Goal: Answer question/provide support

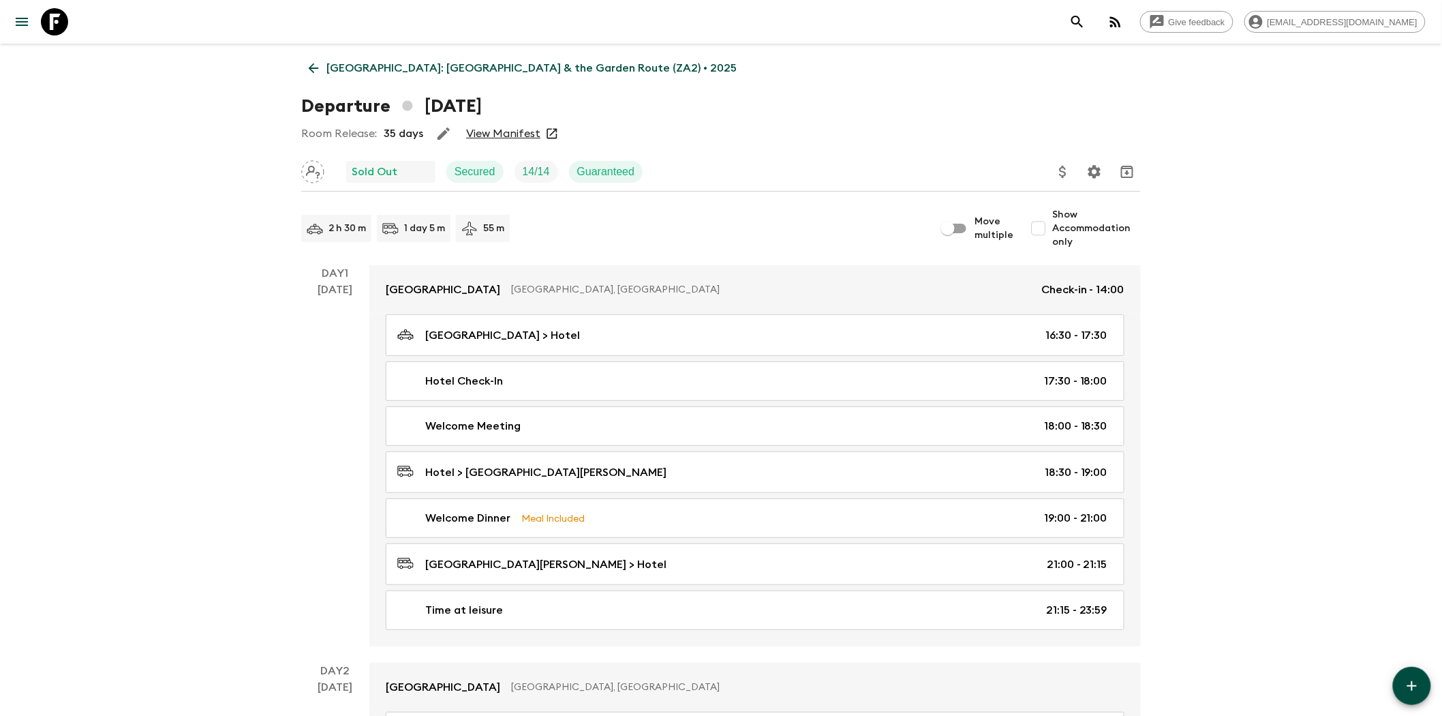
drag, startPoint x: 0, startPoint y: 0, endPoint x: 1150, endPoint y: 22, distance: 1149.9
click at [1124, 22] on icon "button" at bounding box center [1115, 22] width 16 height 16
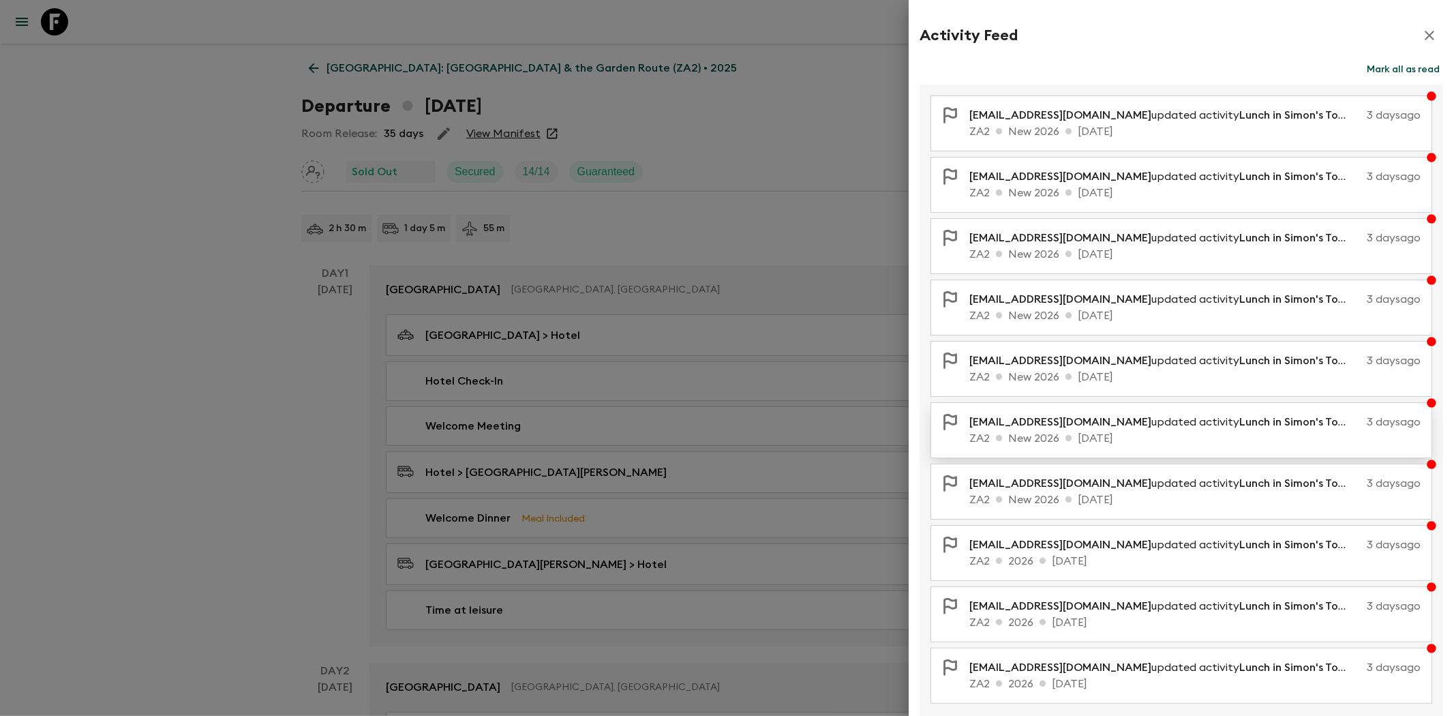
scroll to position [43, 0]
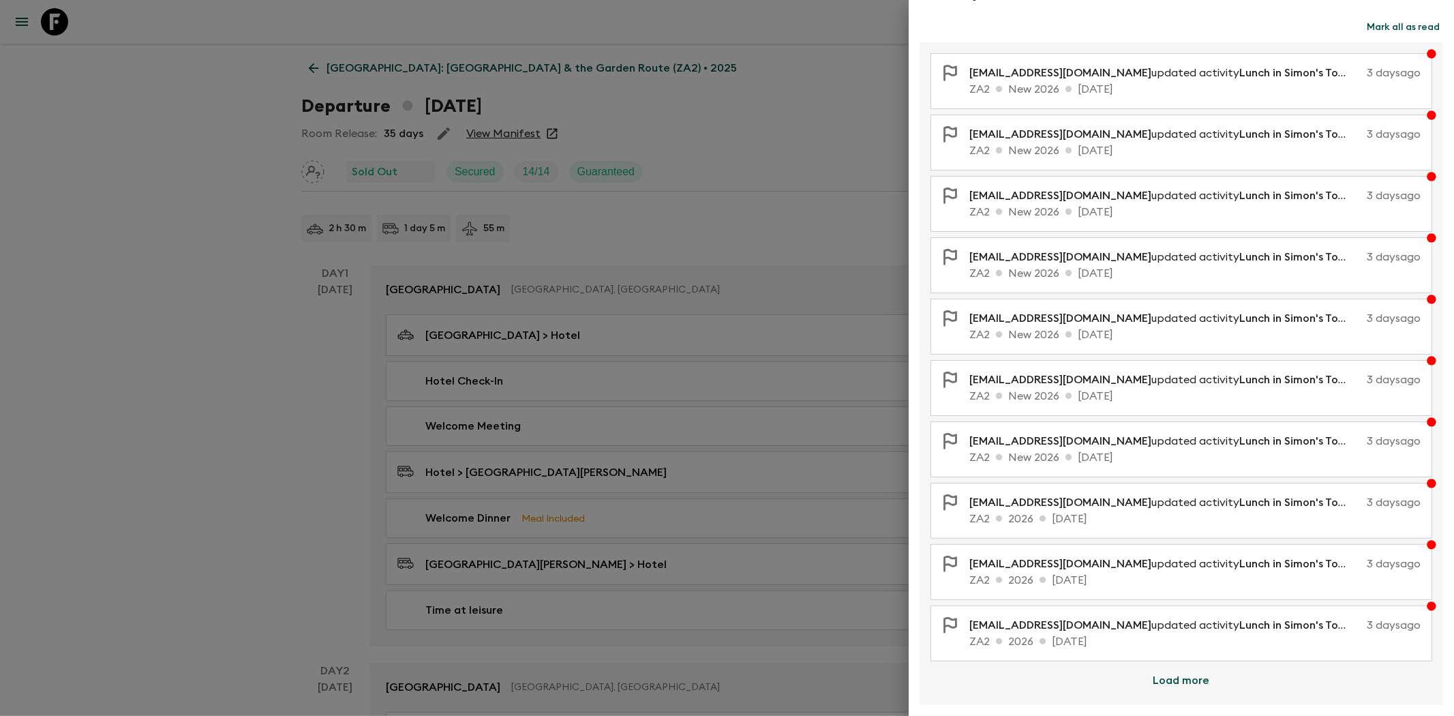
click at [1169, 680] on button "Load more" at bounding box center [1181, 680] width 89 height 27
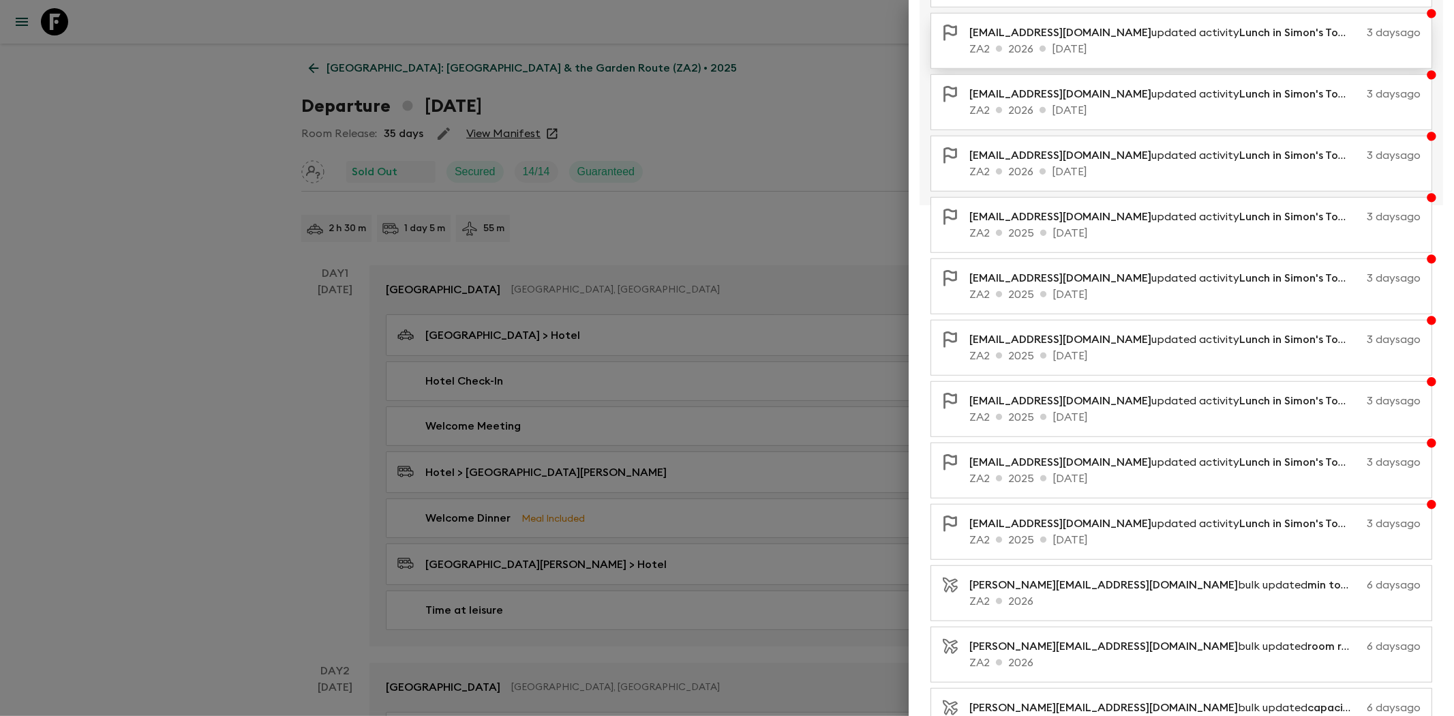
scroll to position [636, 0]
click at [1174, 703] on button "Load more" at bounding box center [1181, 701] width 89 height 27
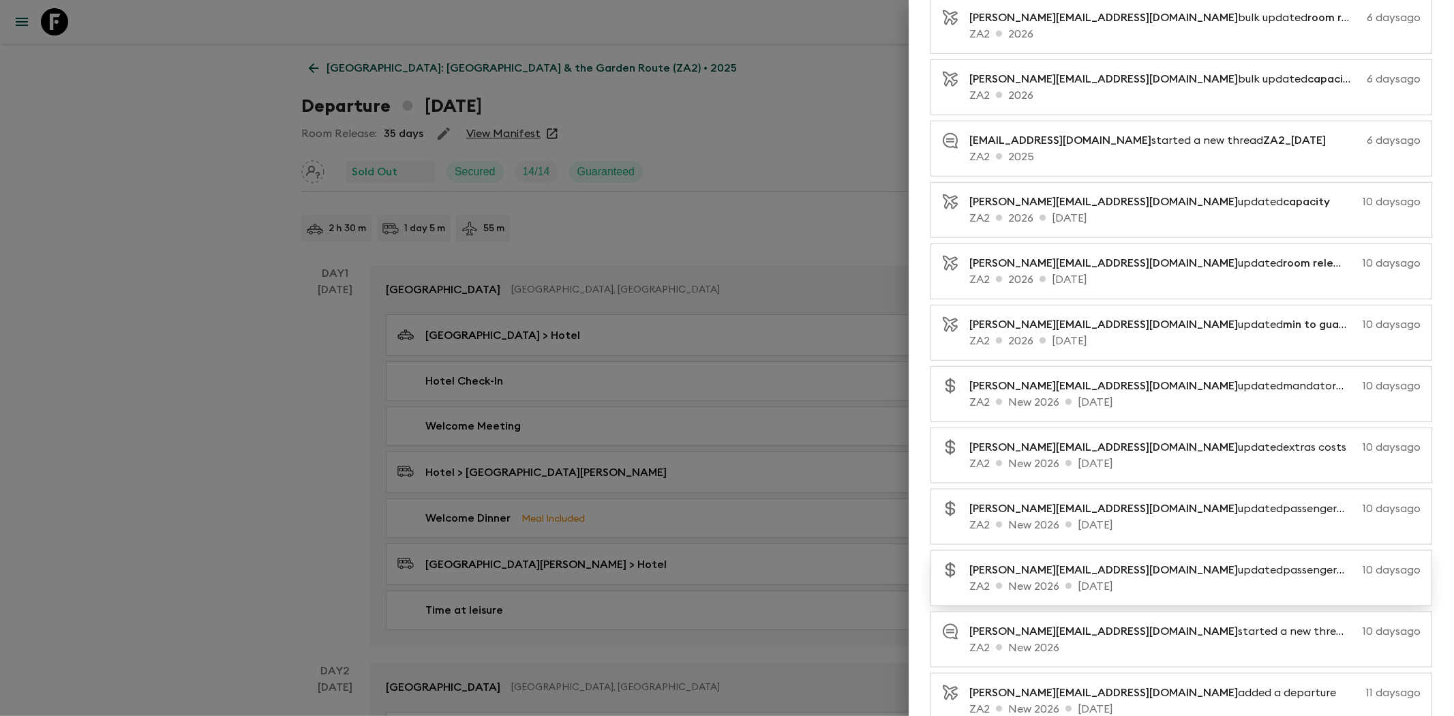
scroll to position [1175, 0]
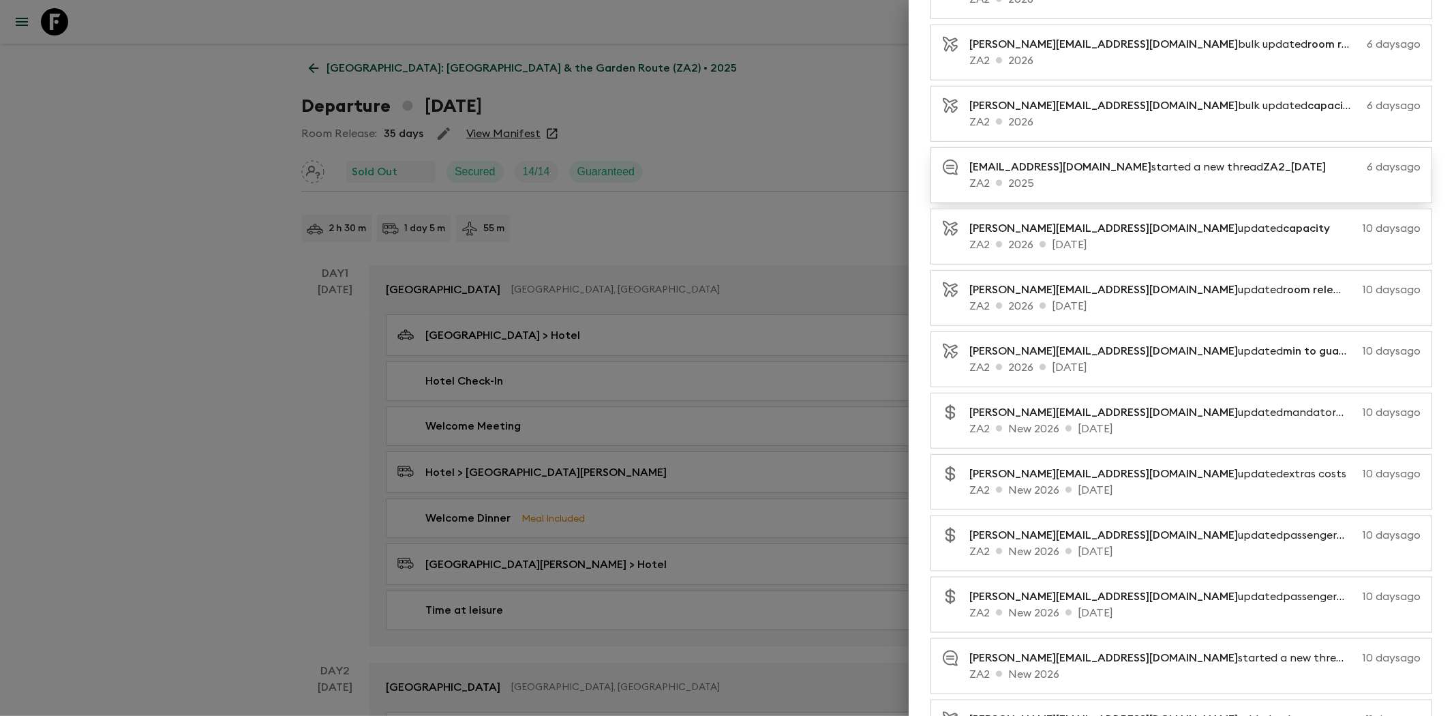
click at [1157, 180] on p "ZA2 2025" at bounding box center [1194, 183] width 451 height 16
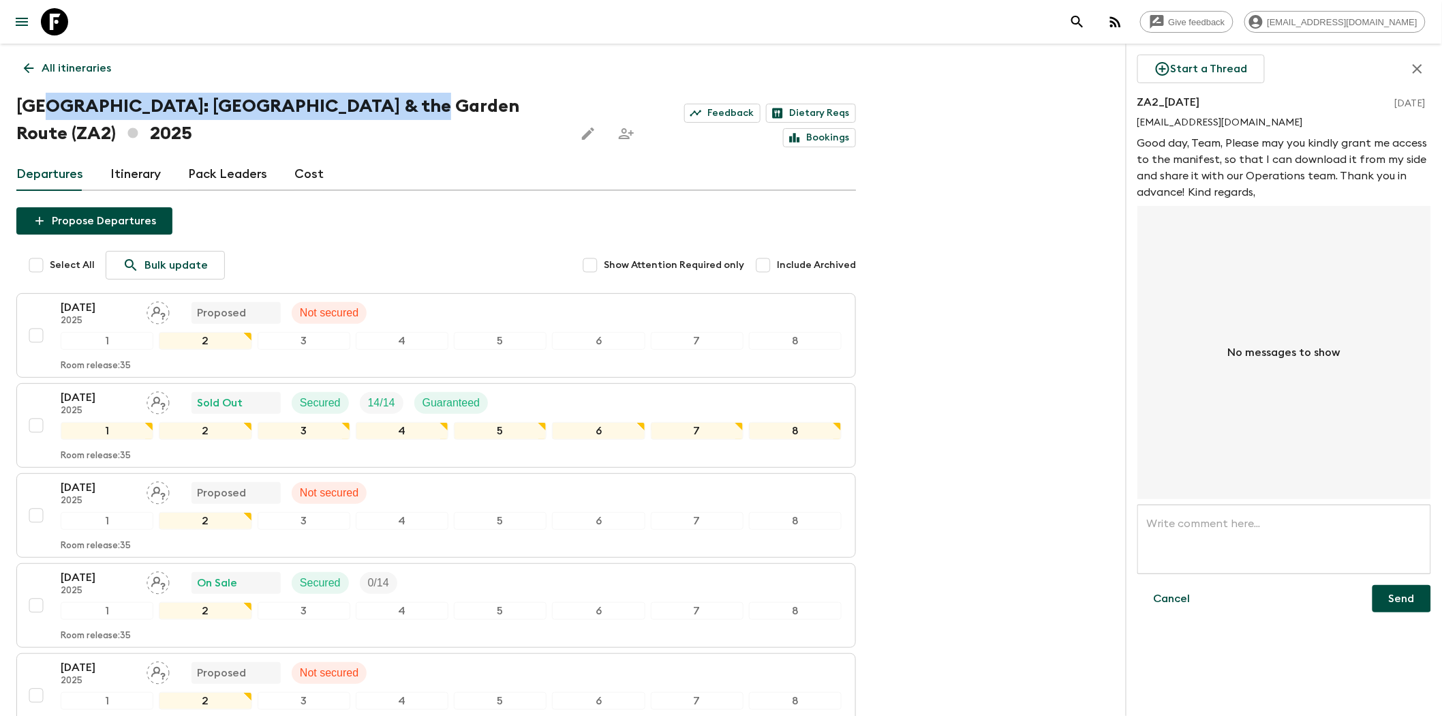
drag, startPoint x: 392, startPoint y: 101, endPoint x: 45, endPoint y: 100, distance: 346.9
click at [45, 100] on h1 "[GEOGRAPHIC_DATA]: [GEOGRAPHIC_DATA] & the Garden Route (ZA2) 2025" at bounding box center [289, 120] width 547 height 55
click at [392, 102] on h1 "[GEOGRAPHIC_DATA]: [GEOGRAPHIC_DATA] & the Garden Route (ZA2) 2025" at bounding box center [289, 120] width 547 height 55
drag, startPoint x: 443, startPoint y: 102, endPoint x: 16, endPoint y: 101, distance: 426.6
click at [16, 101] on h1 "[GEOGRAPHIC_DATA]: [GEOGRAPHIC_DATA] & the Garden Route (ZA2) 2025" at bounding box center [289, 120] width 547 height 55
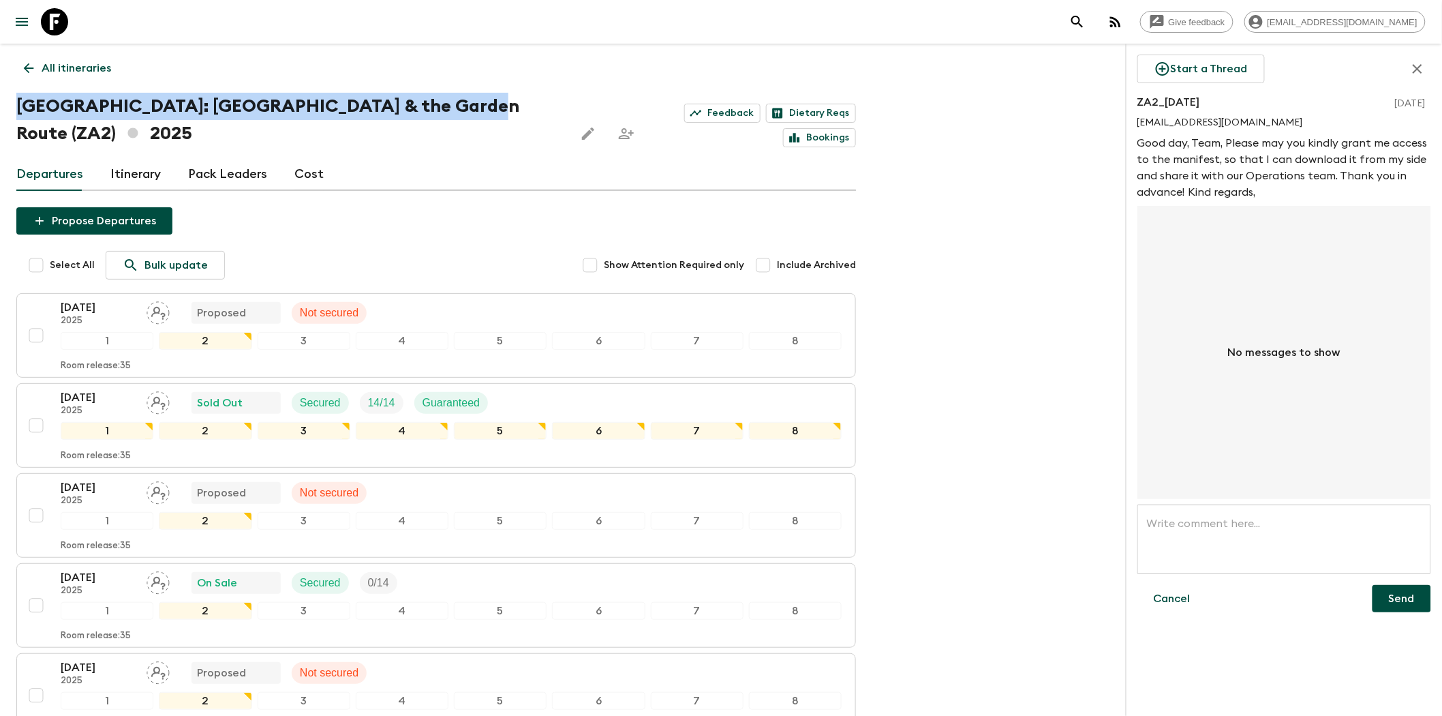
copy h1 "[GEOGRAPHIC_DATA]: [GEOGRAPHIC_DATA] & the Garden Route (ZA2)"
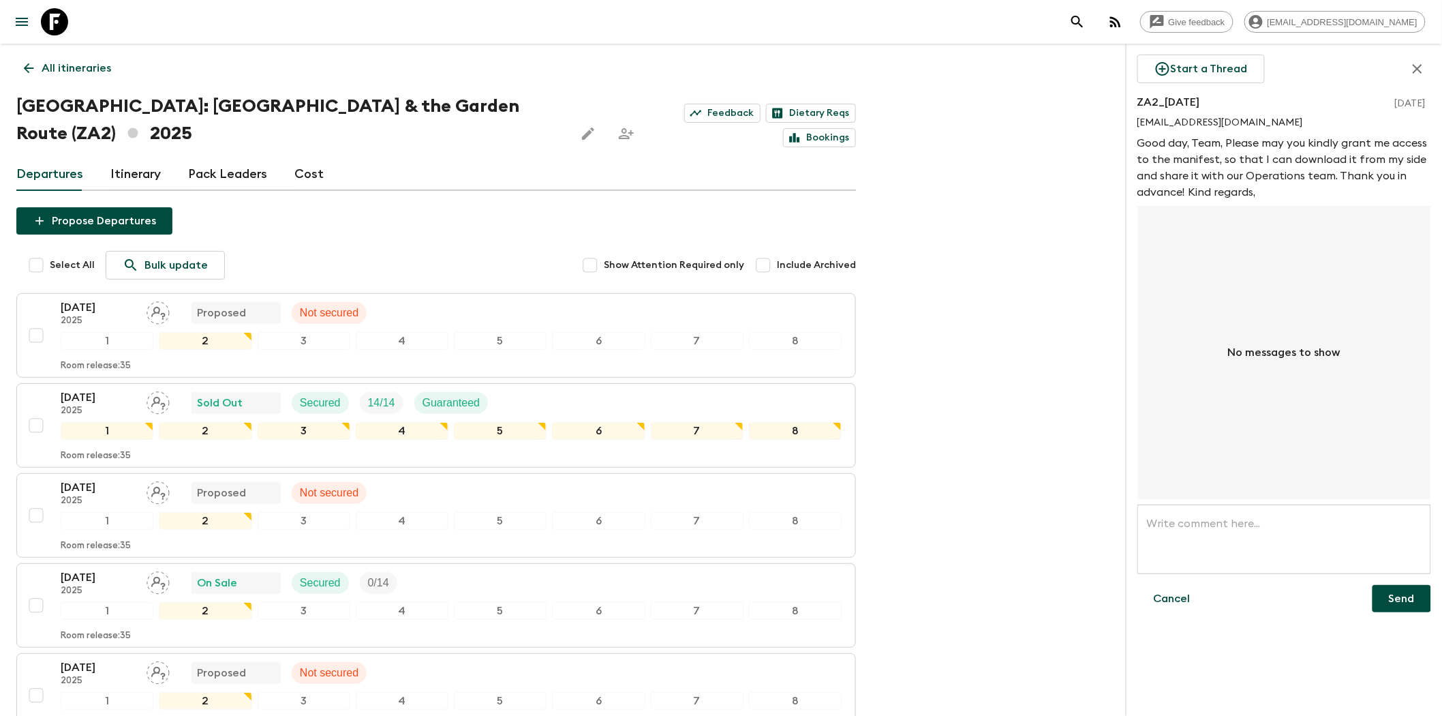
click at [320, 209] on div "Propose Departures Select All Bulk update Show Attention Required only Include …" at bounding box center [436, 533] width 840 height 653
click at [623, 389] on div "[DATE] 2025 Sold Out Secured 14 / 14 Guaranteed" at bounding box center [451, 402] width 781 height 27
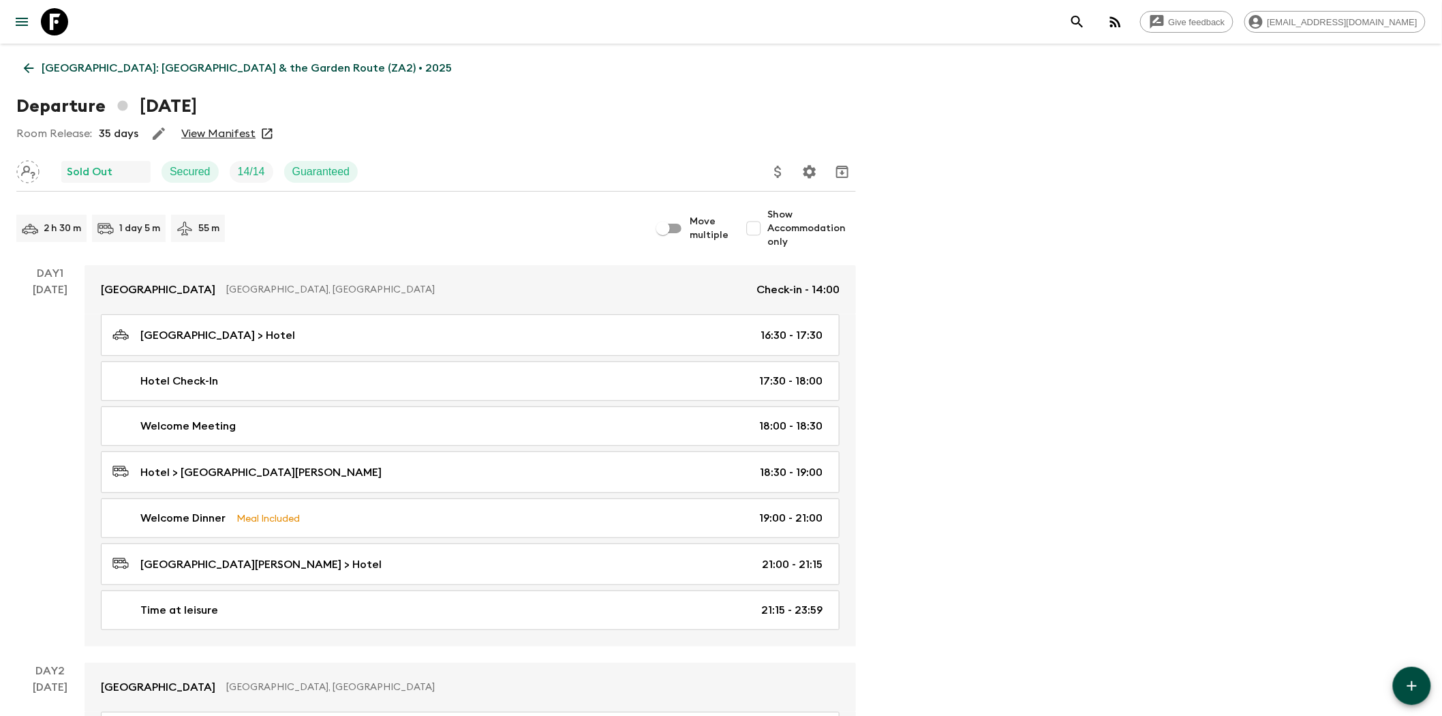
click at [215, 133] on link "View Manifest" at bounding box center [218, 134] width 74 height 14
click at [26, 65] on icon at bounding box center [29, 68] width 10 height 10
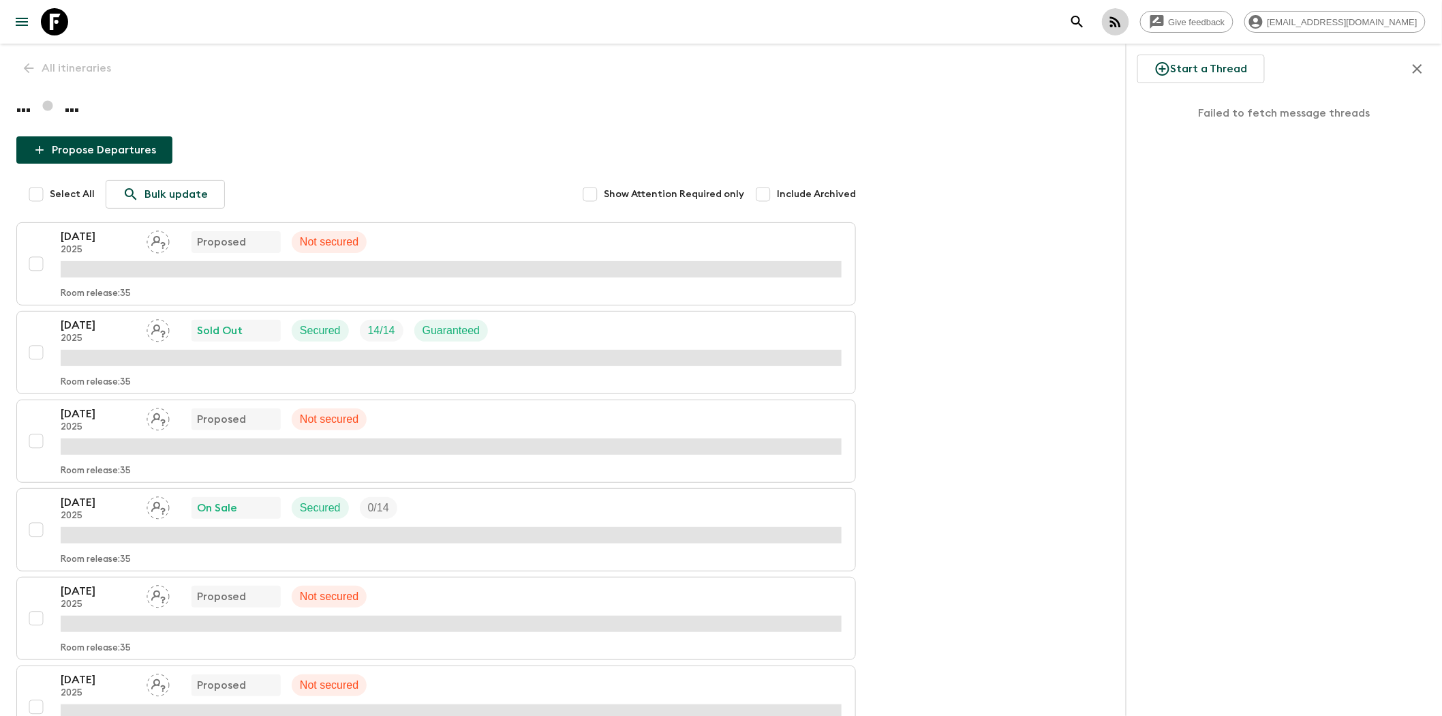
click at [1121, 22] on icon "button" at bounding box center [1115, 21] width 11 height 11
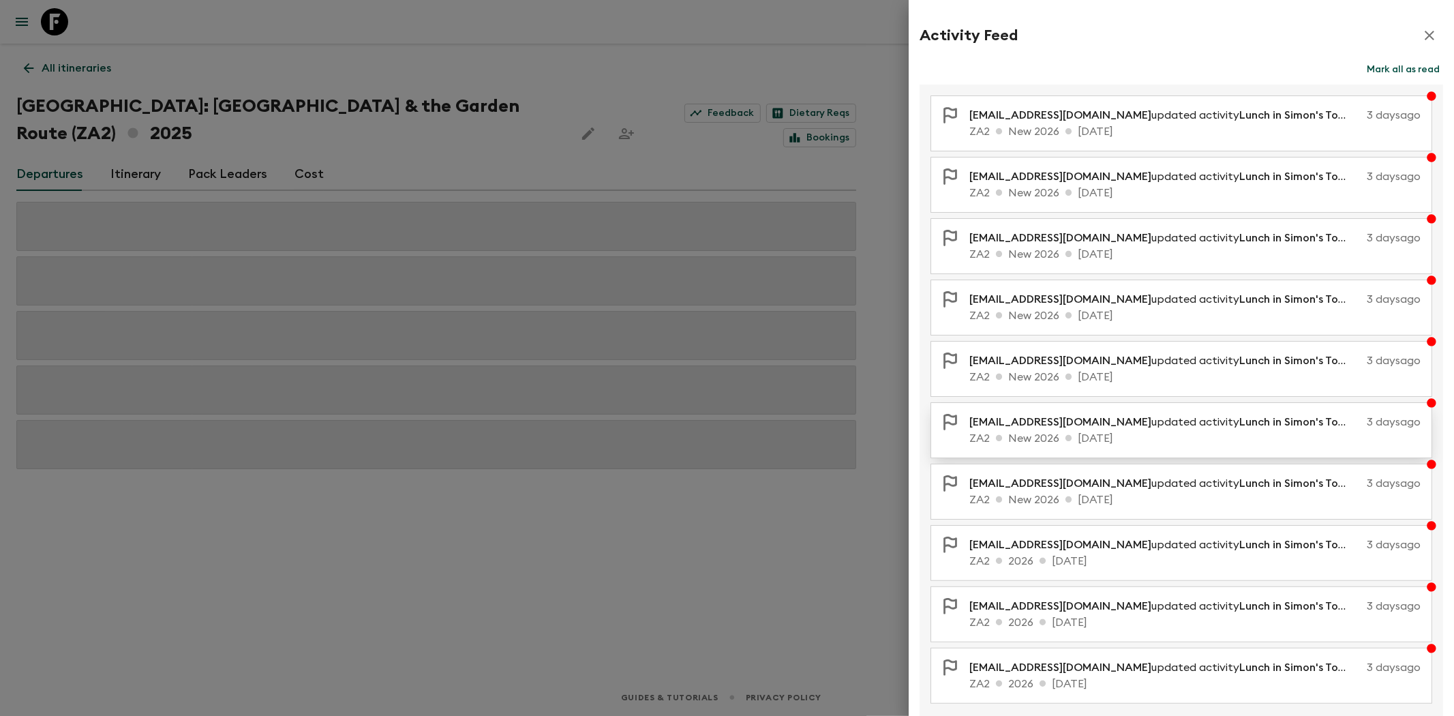
scroll to position [43, 0]
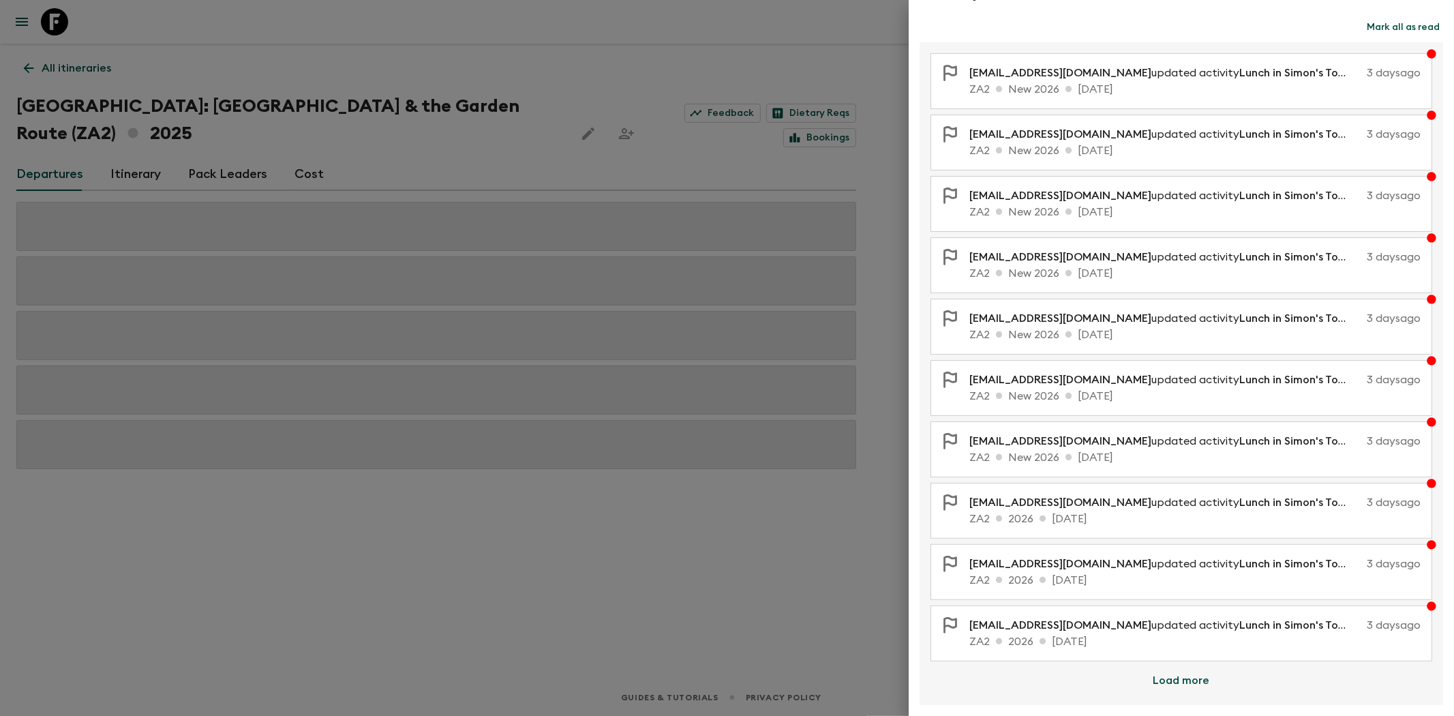
click at [1181, 678] on button "Load more" at bounding box center [1181, 680] width 89 height 27
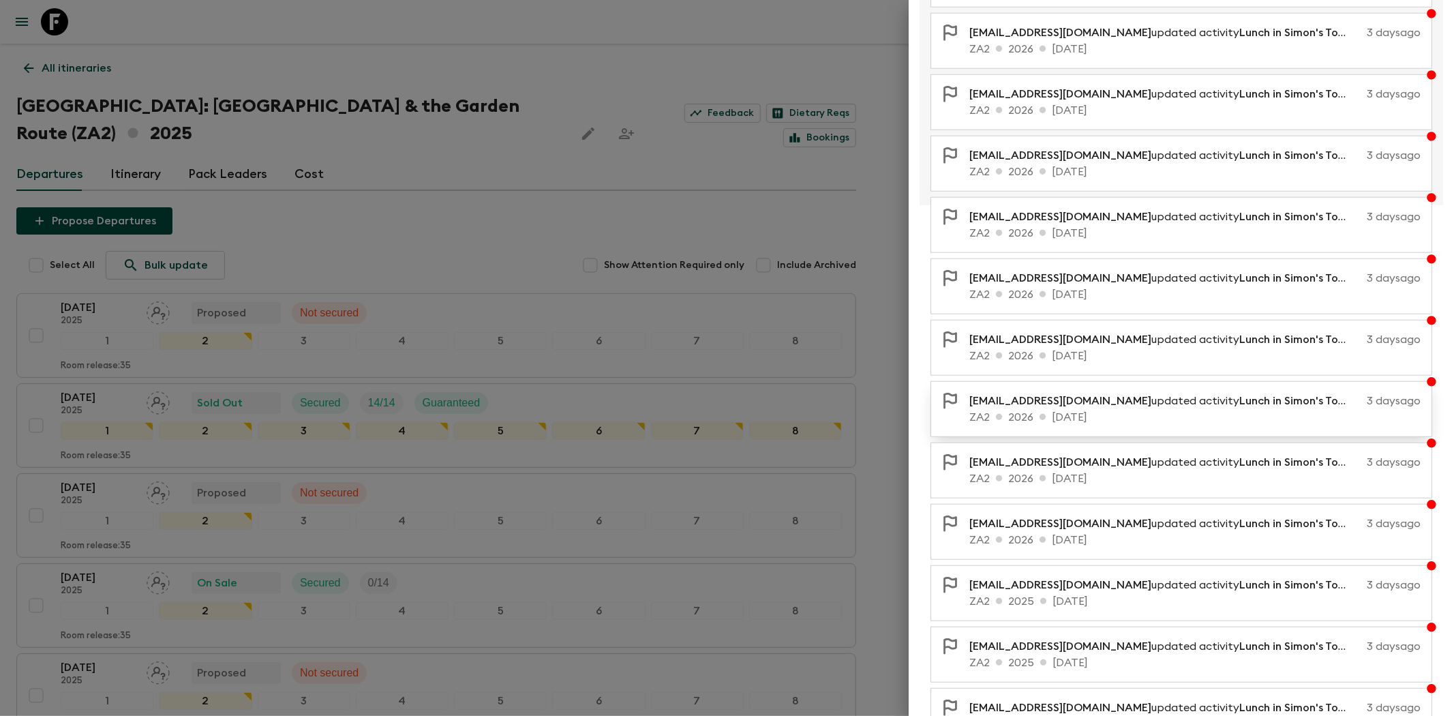
scroll to position [636, 0]
click at [1163, 705] on button "Load more" at bounding box center [1181, 701] width 89 height 27
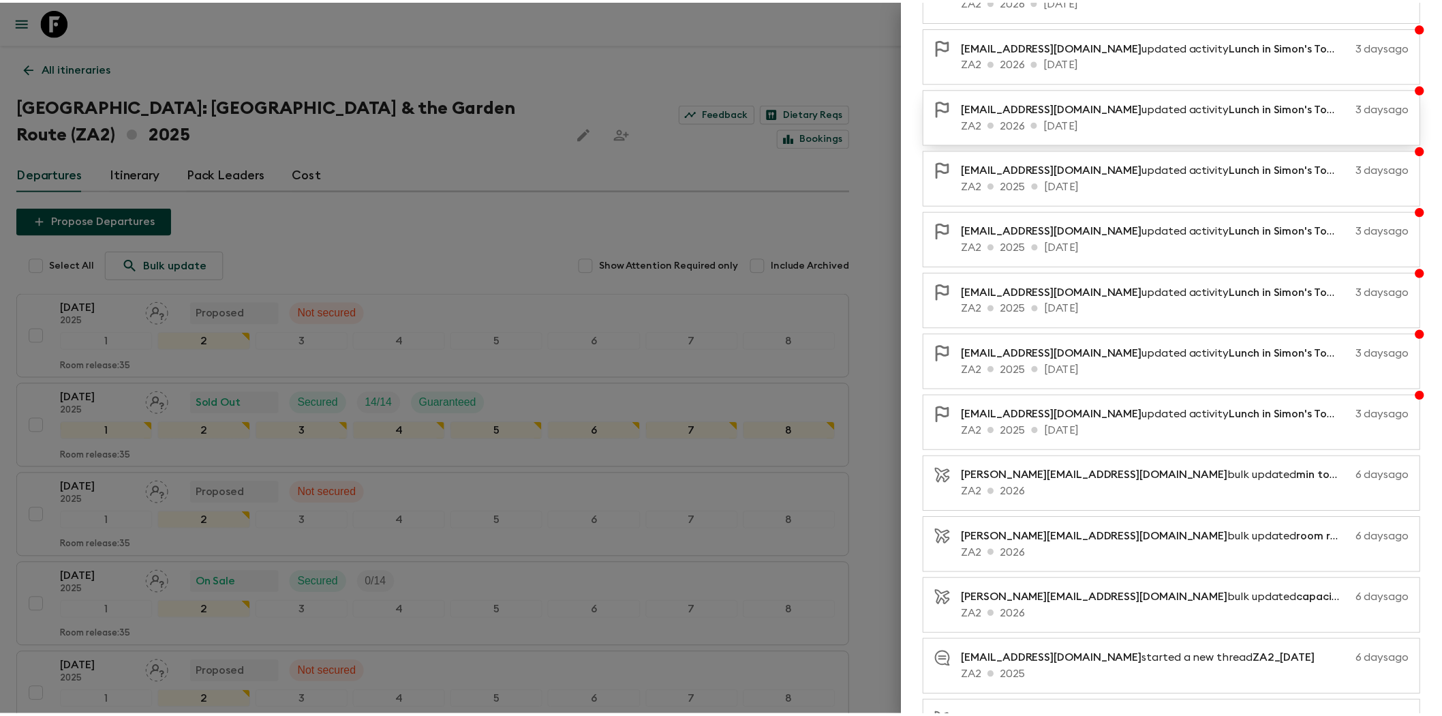
scroll to position [1090, 0]
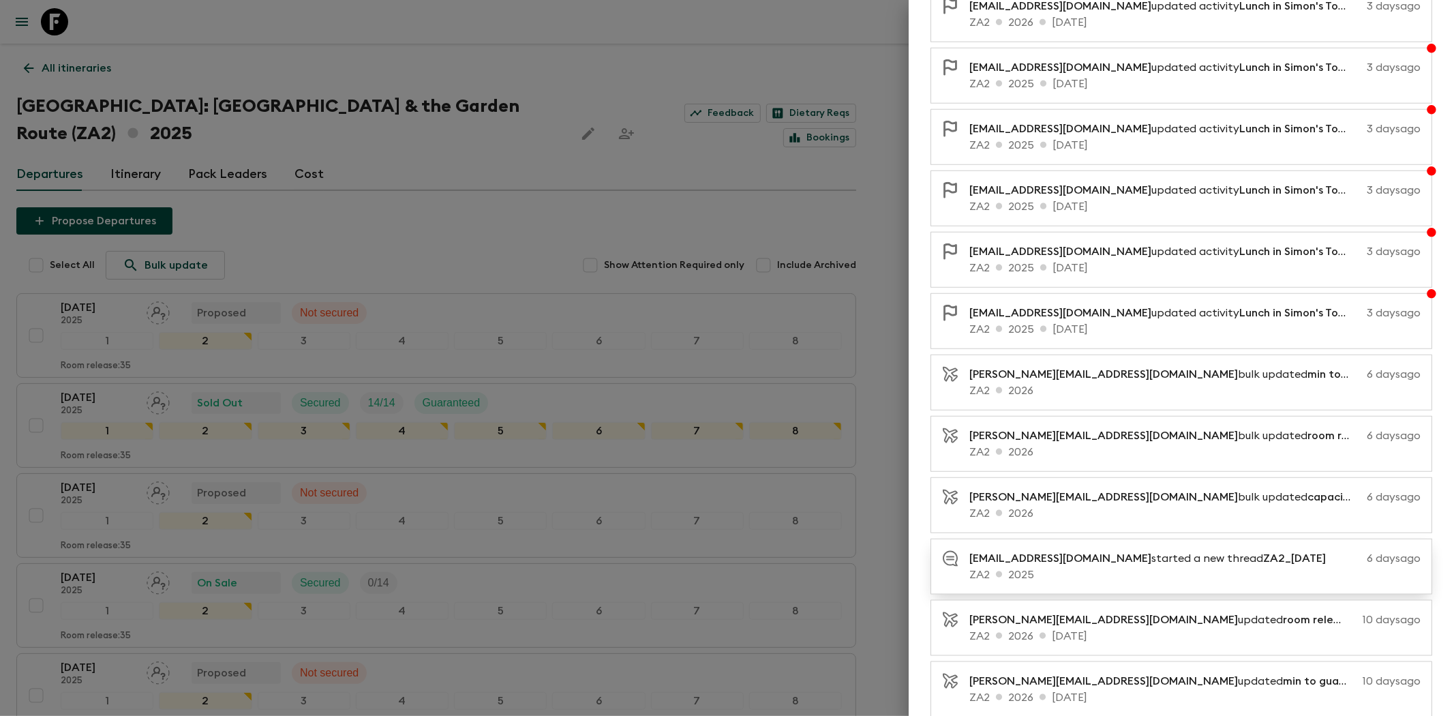
drag, startPoint x: 1331, startPoint y: 560, endPoint x: 1243, endPoint y: 562, distance: 87.9
click at [1243, 562] on p "[EMAIL_ADDRESS][DOMAIN_NAME] started a new thread ZA2_[DATE]" at bounding box center [1152, 558] width 367 height 16
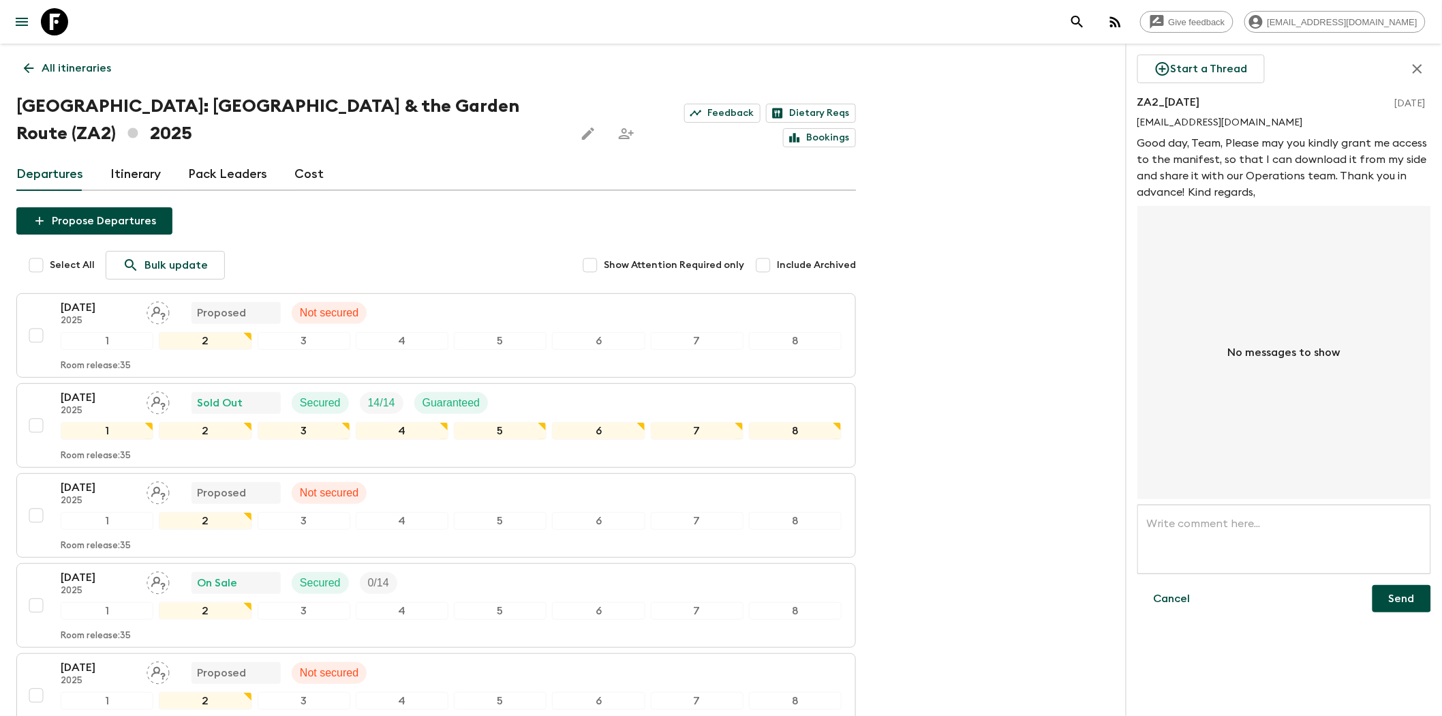
drag, startPoint x: 1227, startPoint y: 97, endPoint x: 1129, endPoint y: 106, distance: 98.5
click at [1129, 106] on div "Start a Thread ZA2_[DATE] [DATE] [EMAIL_ADDRESS][DOMAIN_NAME] Good day, Team, P…" at bounding box center [1284, 380] width 316 height 672
copy p "ZA2_[DATE]"
click at [31, 69] on icon at bounding box center [28, 68] width 15 height 15
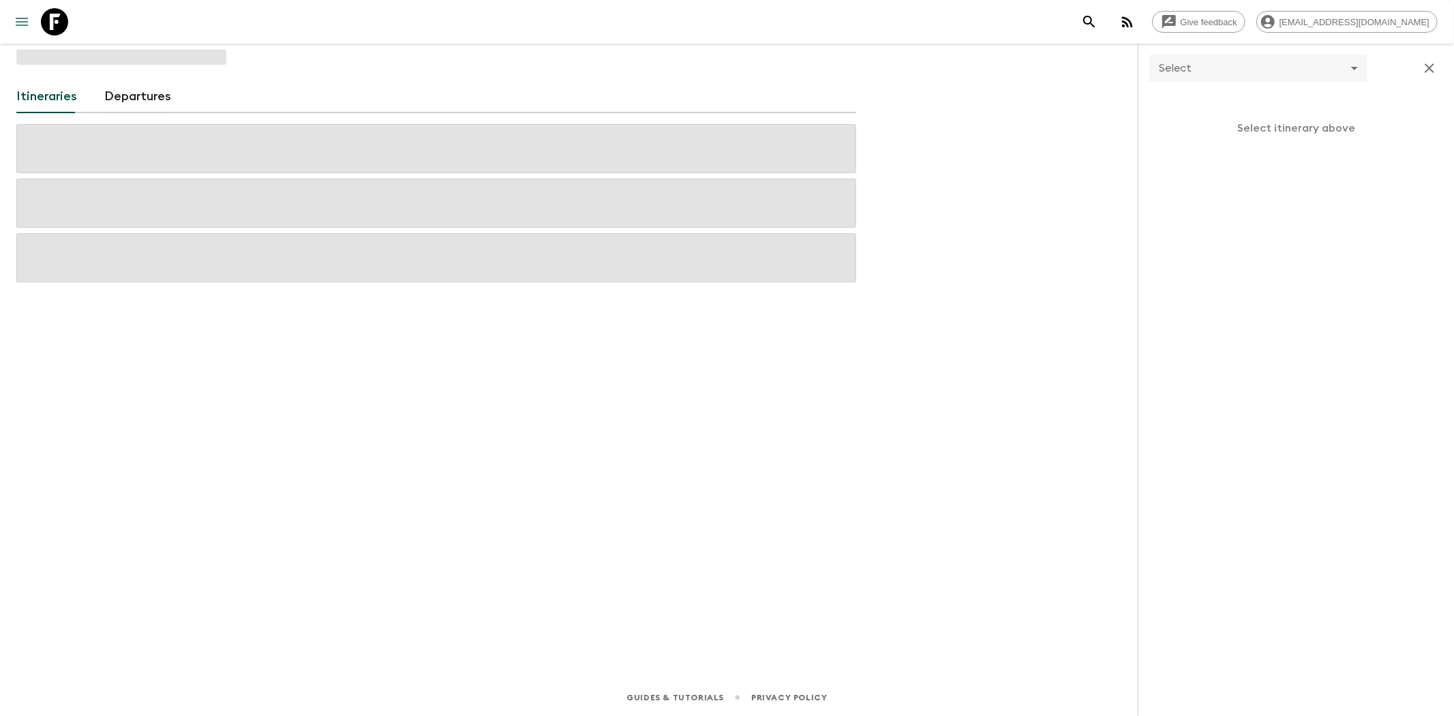
click at [19, 27] on icon "menu" at bounding box center [22, 22] width 16 height 16
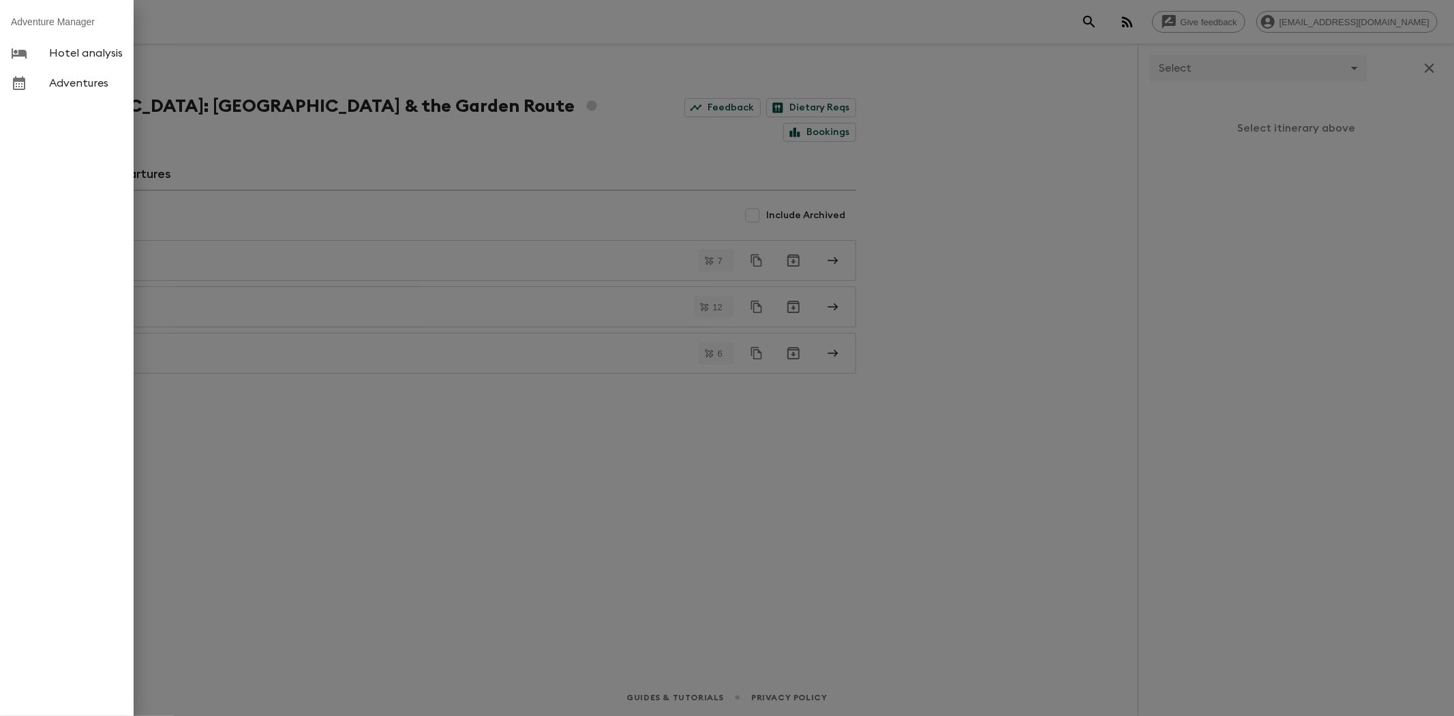
click at [91, 90] on span "Adventures" at bounding box center [86, 83] width 74 height 14
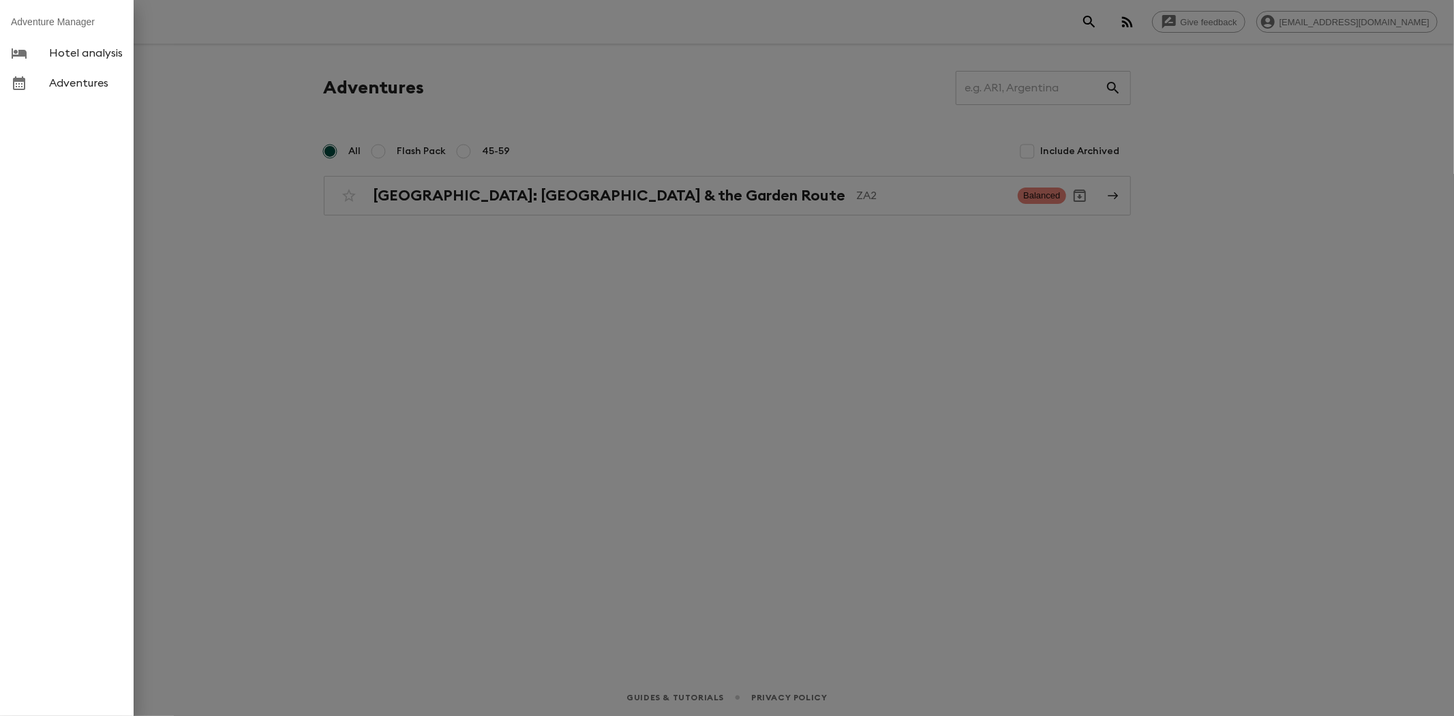
click at [561, 193] on div at bounding box center [727, 358] width 1454 height 716
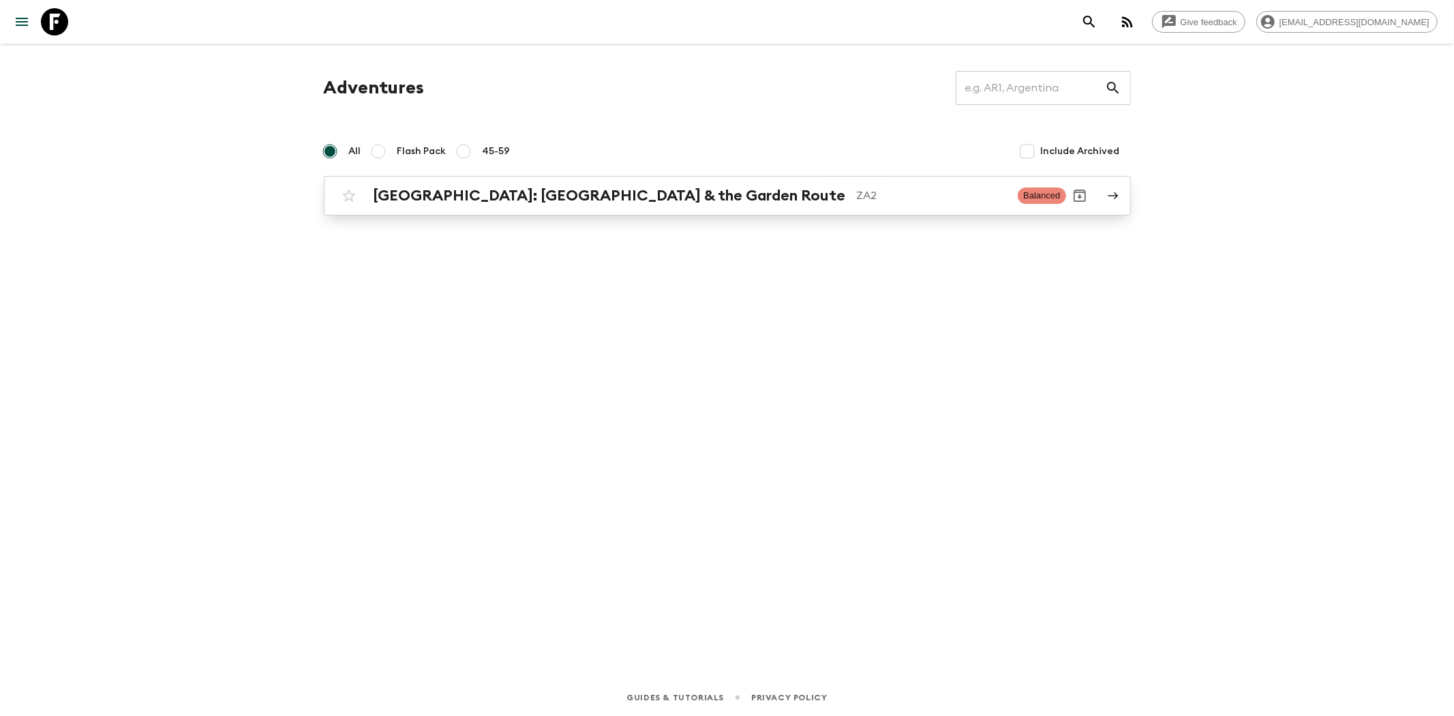
click at [552, 201] on h2 "[GEOGRAPHIC_DATA]: [GEOGRAPHIC_DATA] & the Garden Route" at bounding box center [609, 196] width 472 height 18
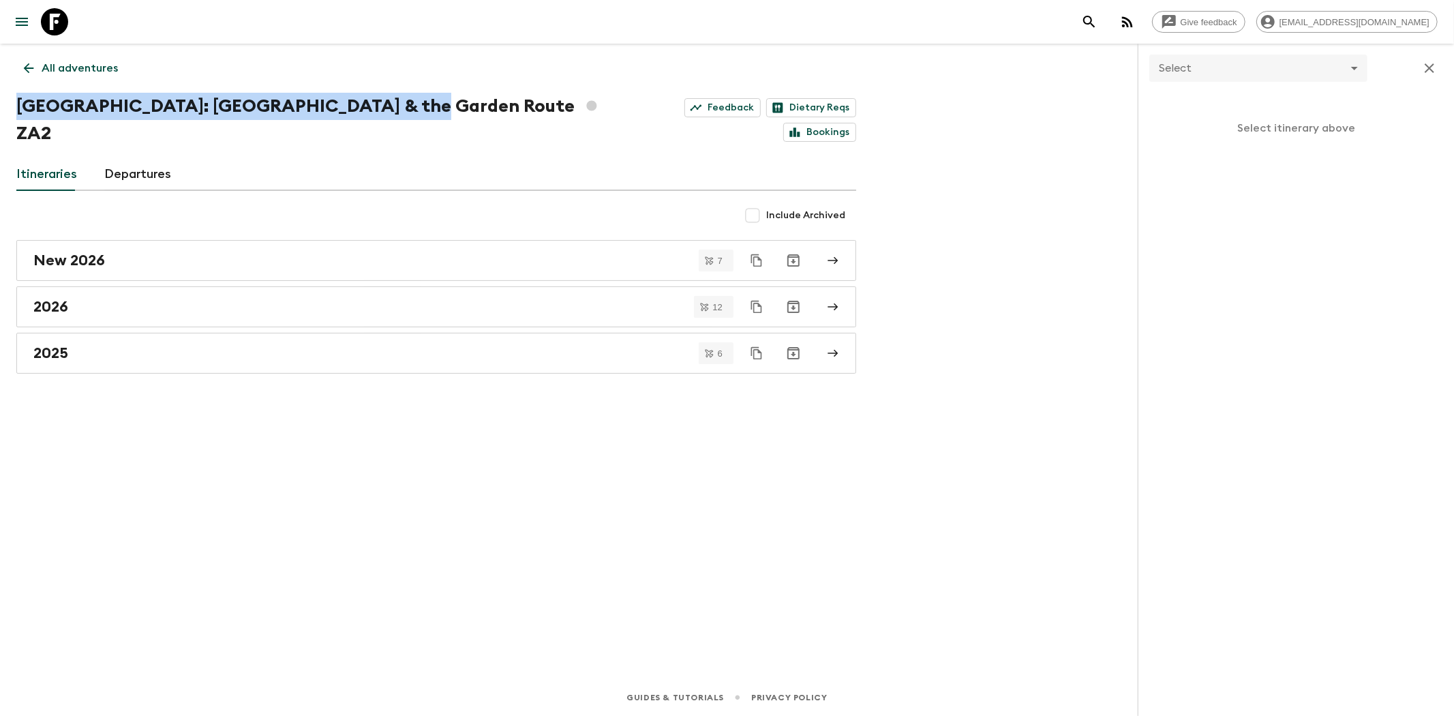
drag, startPoint x: 258, startPoint y: 100, endPoint x: 16, endPoint y: 100, distance: 241.3
click at [16, 100] on h1 "[GEOGRAPHIC_DATA]: [GEOGRAPHIC_DATA] & the Garden Route ZA2" at bounding box center [312, 120] width 592 height 55
